Goal: Navigation & Orientation: Find specific page/section

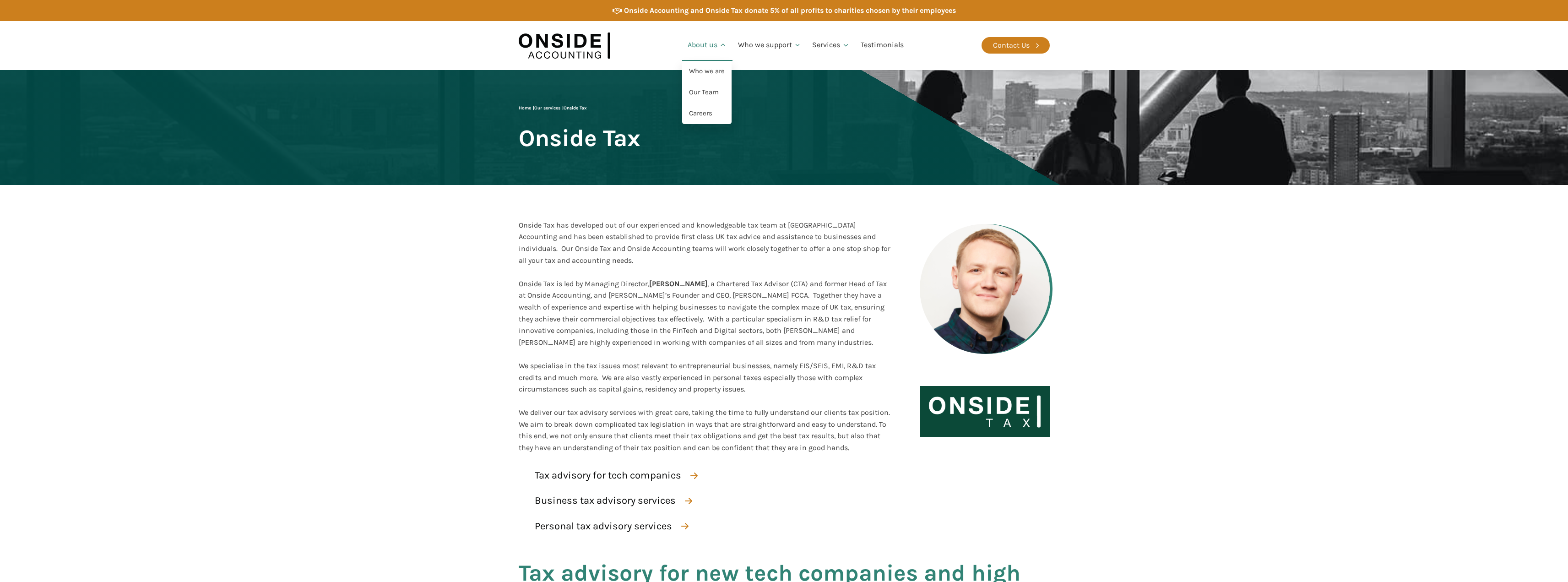
click at [704, 40] on link "About us" at bounding box center [708, 45] width 51 height 31
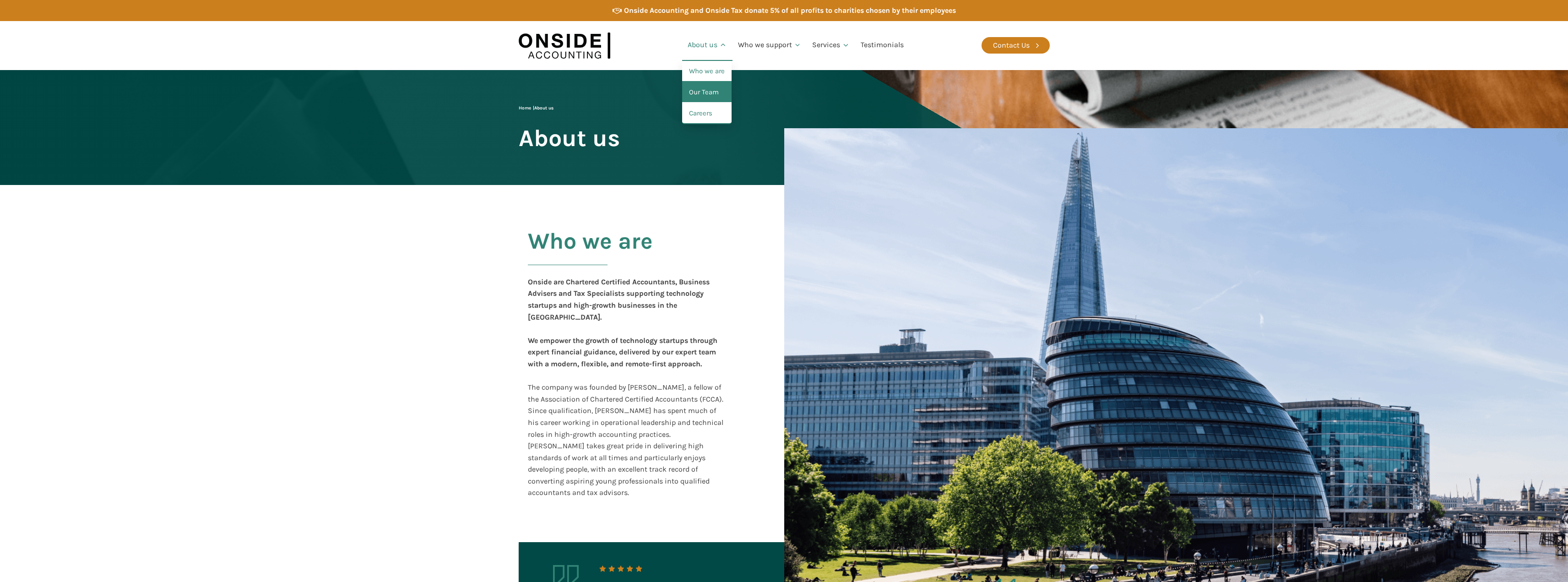
click at [708, 98] on link "Our Team" at bounding box center [707, 92] width 49 height 21
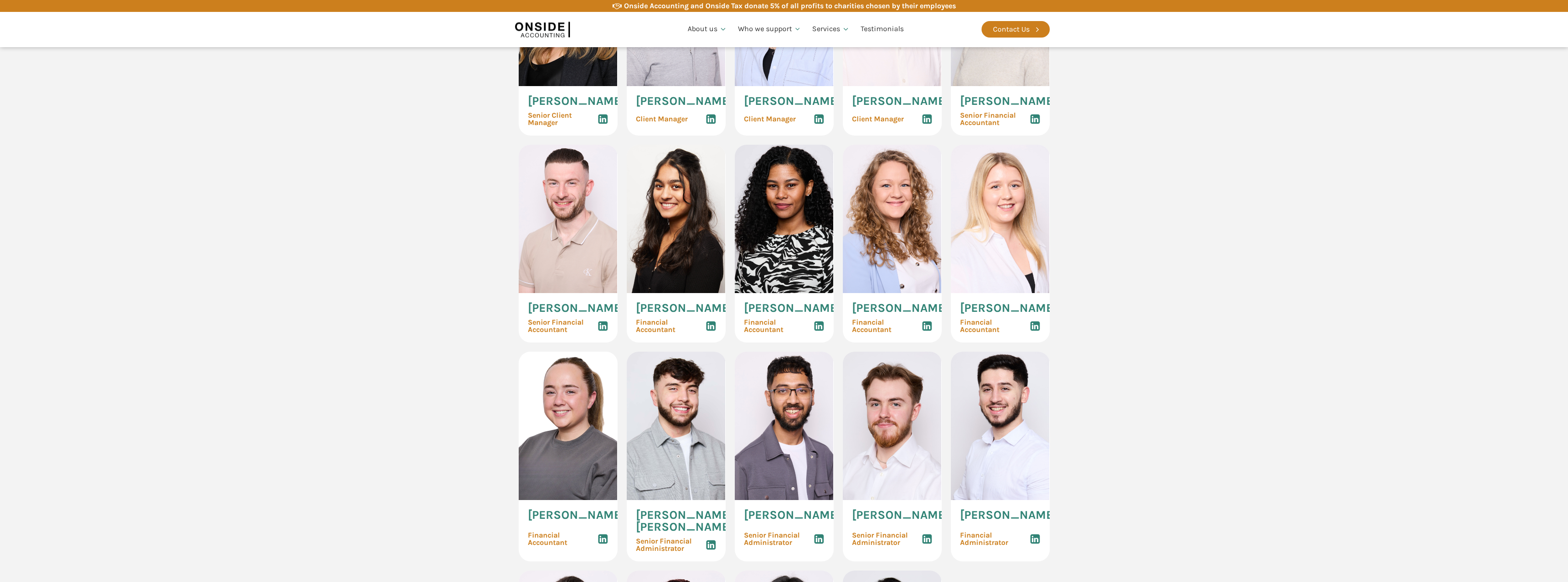
scroll to position [977, 0]
